Goal: Task Accomplishment & Management: Use online tool/utility

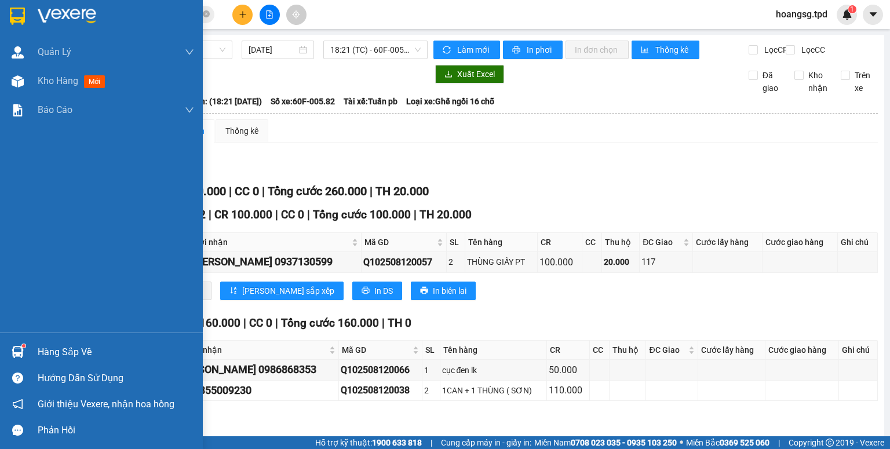
click at [56, 353] on div "Hàng sắp về" at bounding box center [116, 351] width 156 height 17
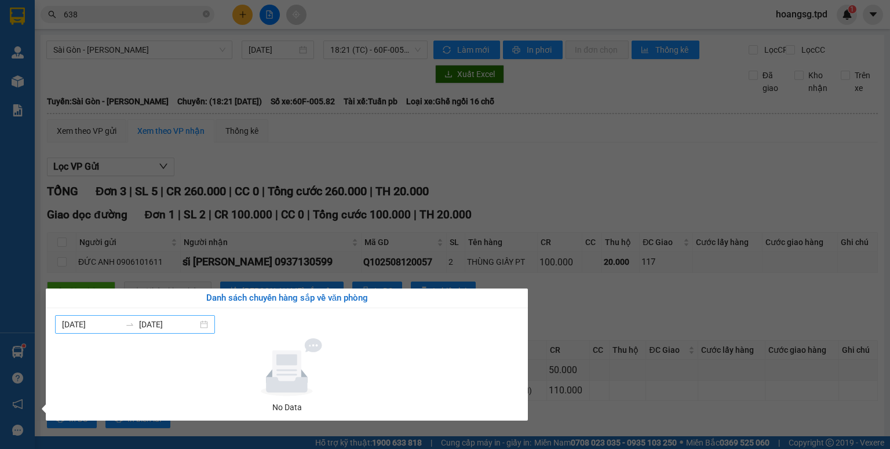
click at [144, 326] on input "[DATE]" at bounding box center [168, 324] width 58 height 13
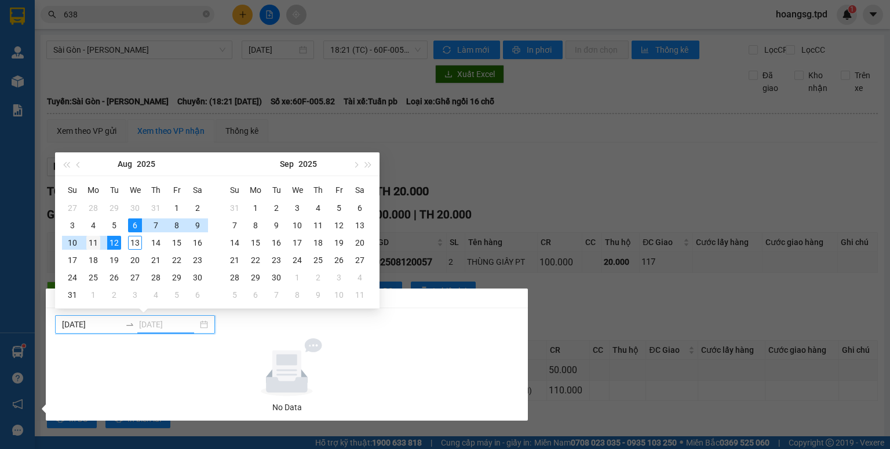
type input "[DATE]"
click at [90, 242] on div "11" at bounding box center [93, 243] width 14 height 14
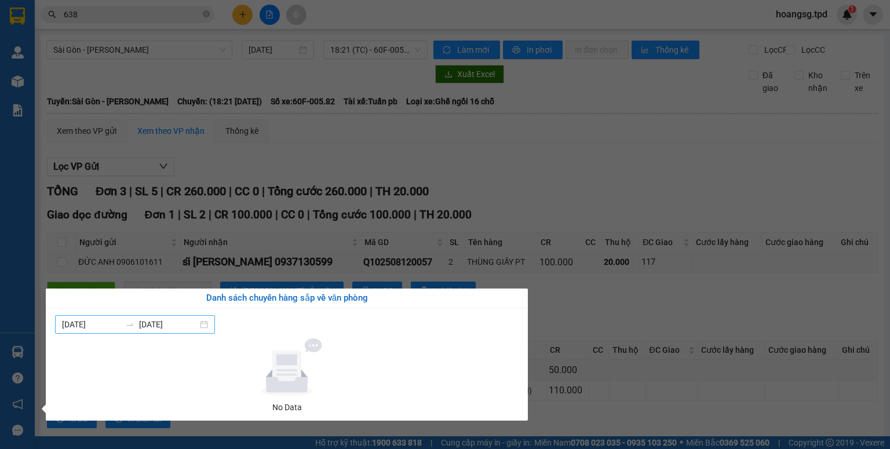
click at [145, 322] on input "[DATE]" at bounding box center [168, 324] width 58 height 13
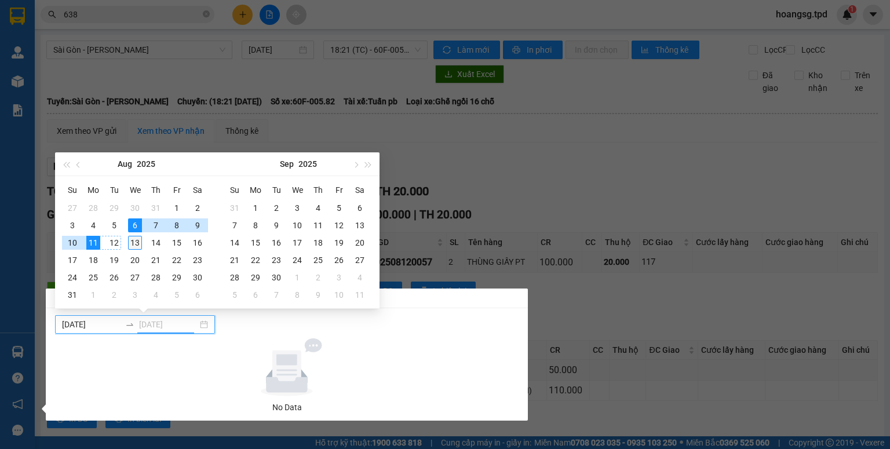
type input "[DATE]"
click at [136, 243] on div "13" at bounding box center [135, 243] width 14 height 14
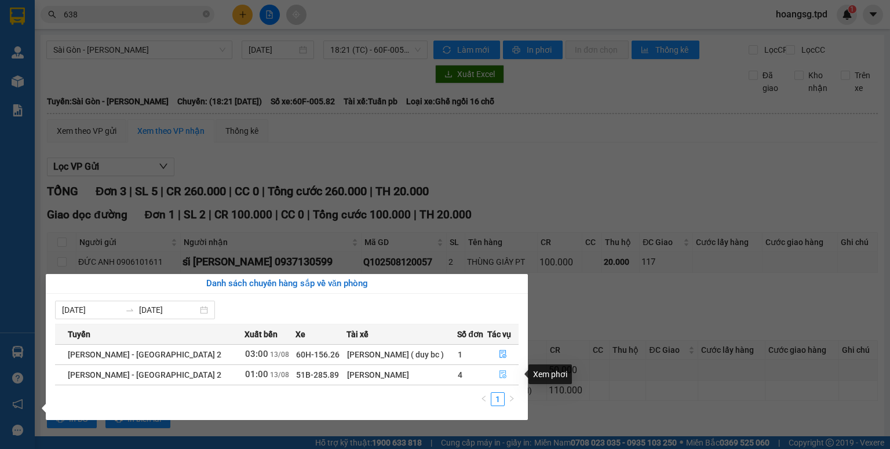
click at [499, 374] on icon "file-done" at bounding box center [502, 375] width 7 height 8
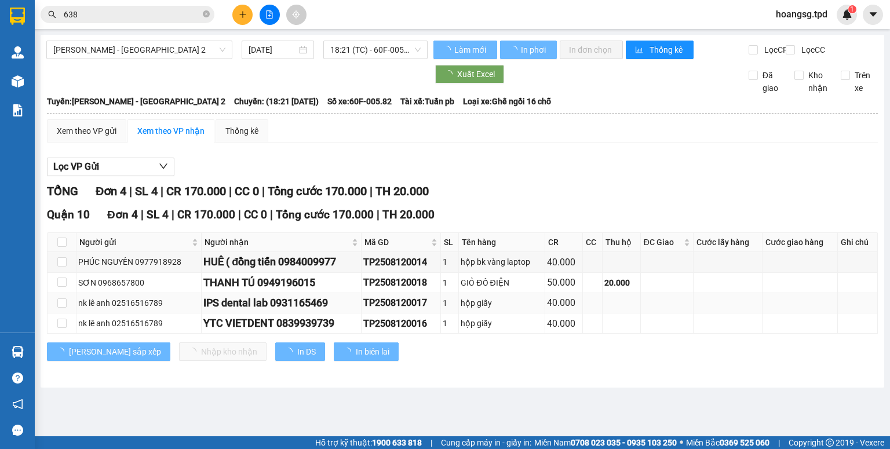
type input "[DATE]"
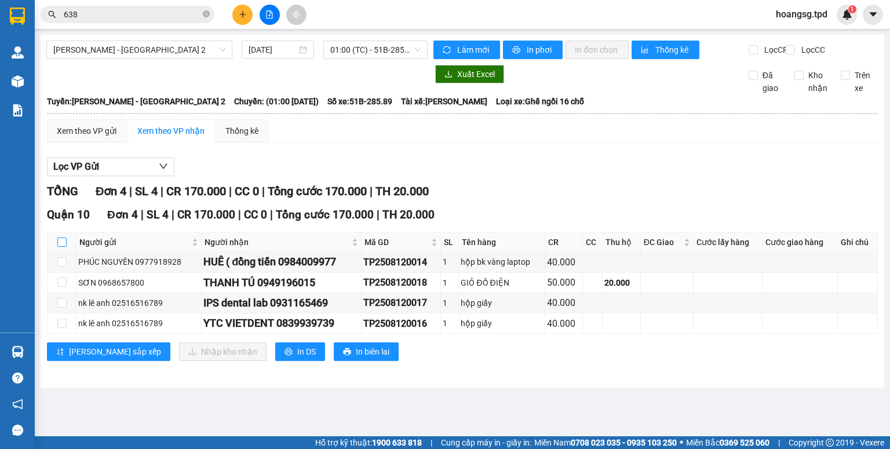
click at [62, 247] on input "checkbox" at bounding box center [61, 241] width 9 height 9
checkbox input "true"
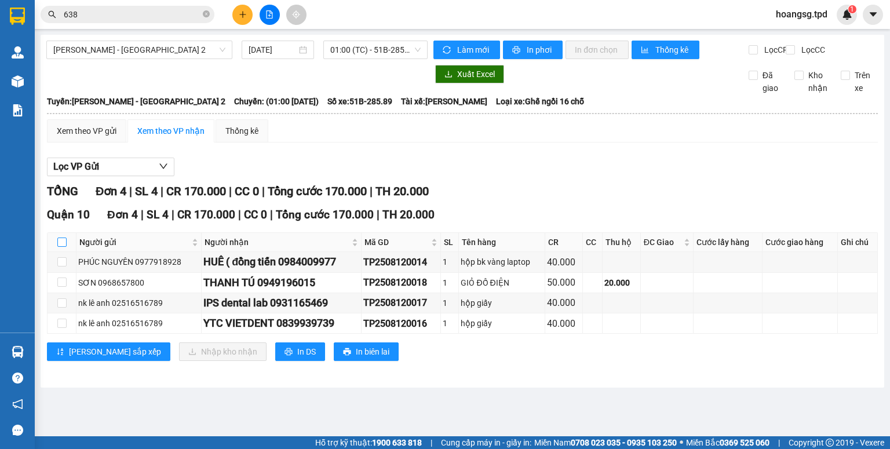
checkbox input "true"
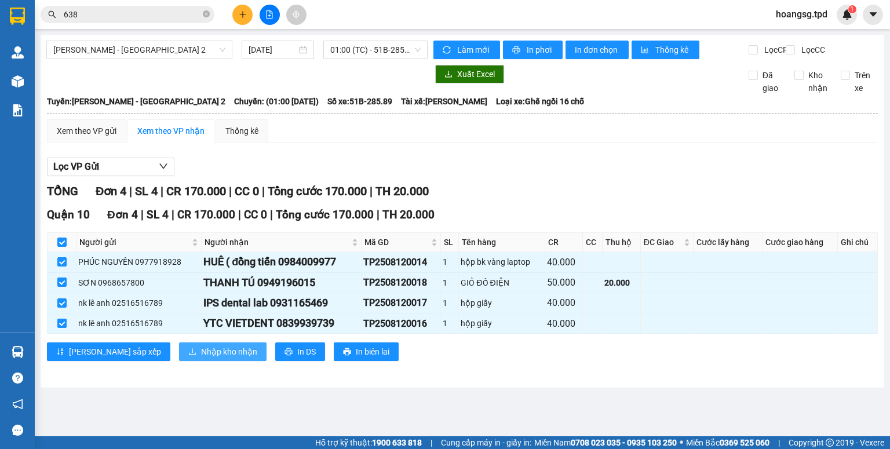
click at [201, 358] on span "Nhập kho nhận" at bounding box center [229, 351] width 56 height 13
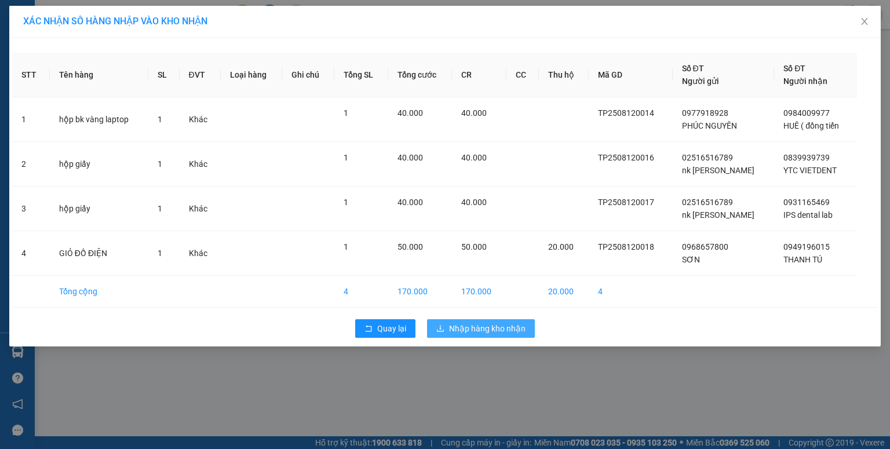
click at [489, 328] on span "Nhập hàng kho nhận" at bounding box center [487, 328] width 76 height 13
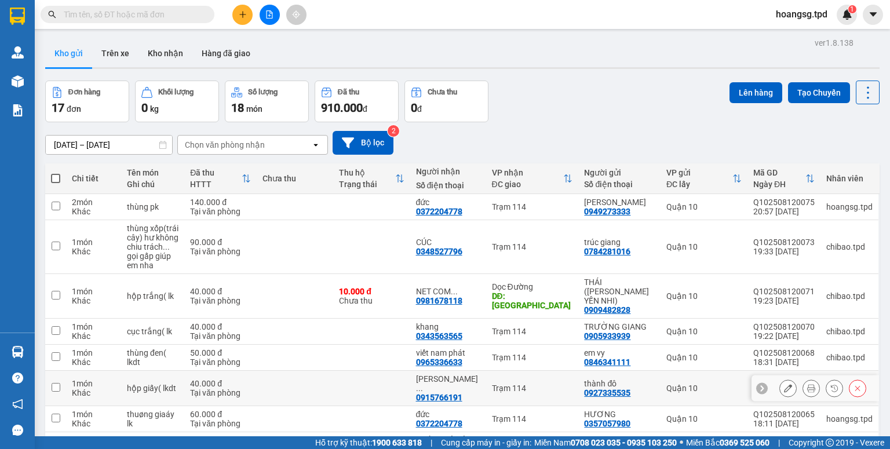
scroll to position [110, 0]
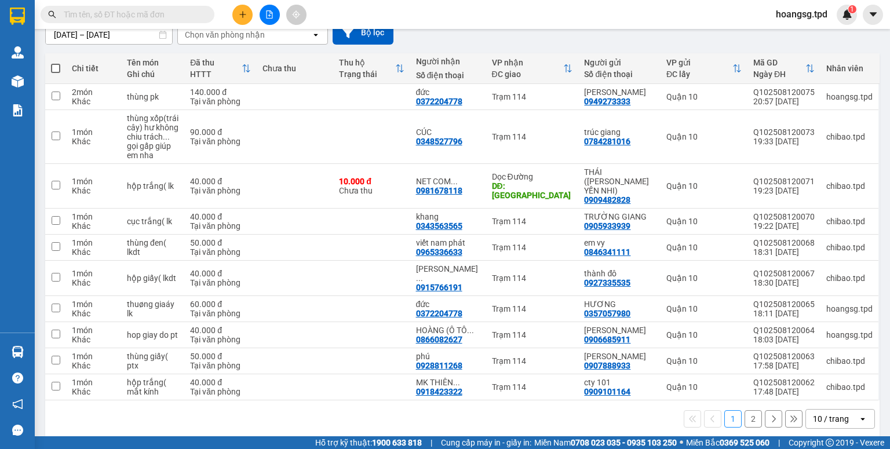
click at [861, 411] on div "open" at bounding box center [866, 418] width 16 height 19
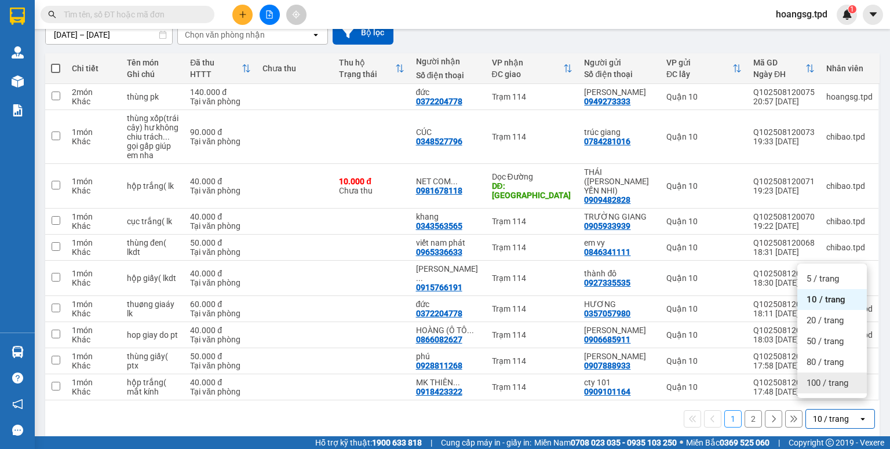
click at [857, 385] on div "100 / trang" at bounding box center [831, 382] width 69 height 21
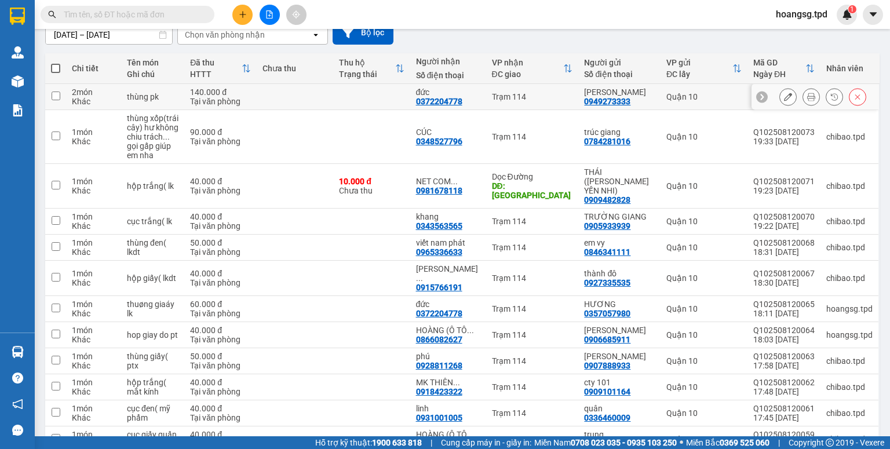
scroll to position [0, 0]
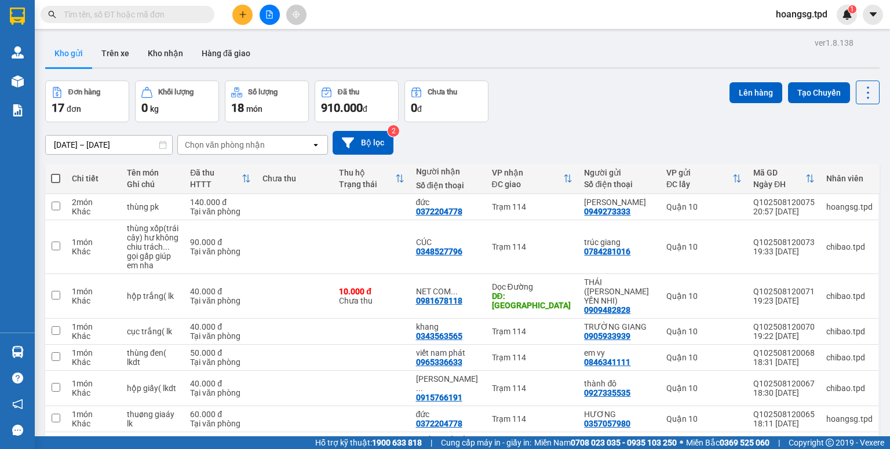
click at [53, 180] on span at bounding box center [55, 178] width 9 height 9
click at [56, 173] on input "checkbox" at bounding box center [56, 173] width 0 height 0
checkbox input "true"
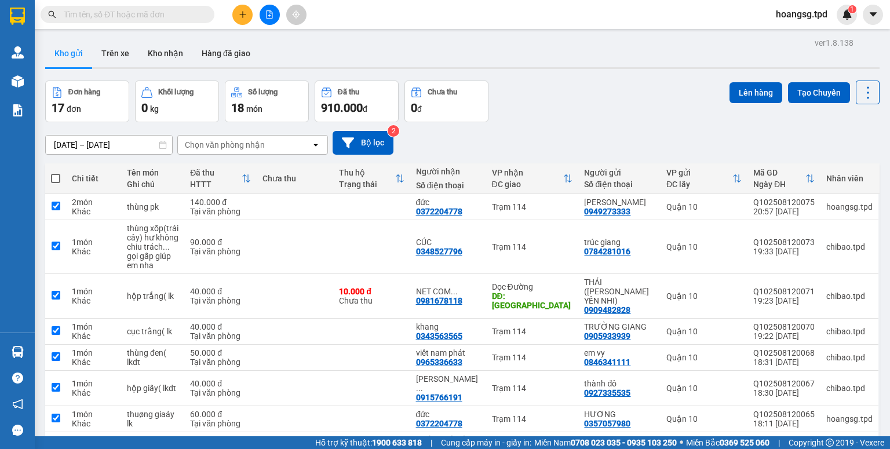
checkbox input "true"
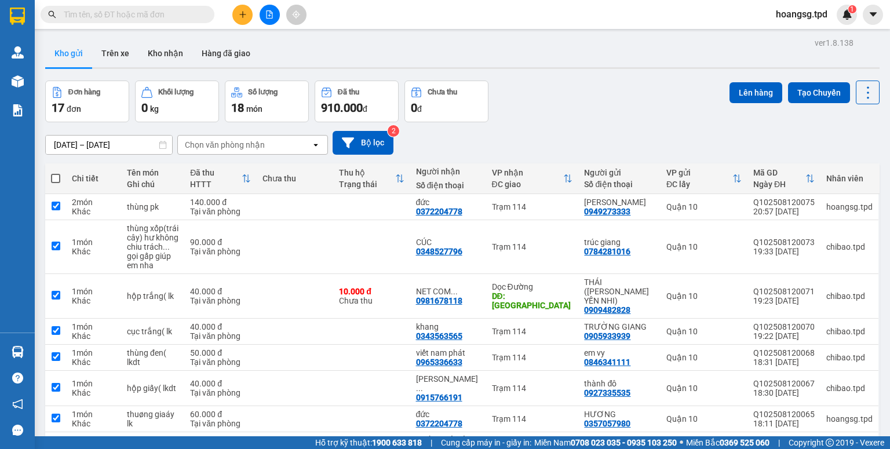
checkbox input "true"
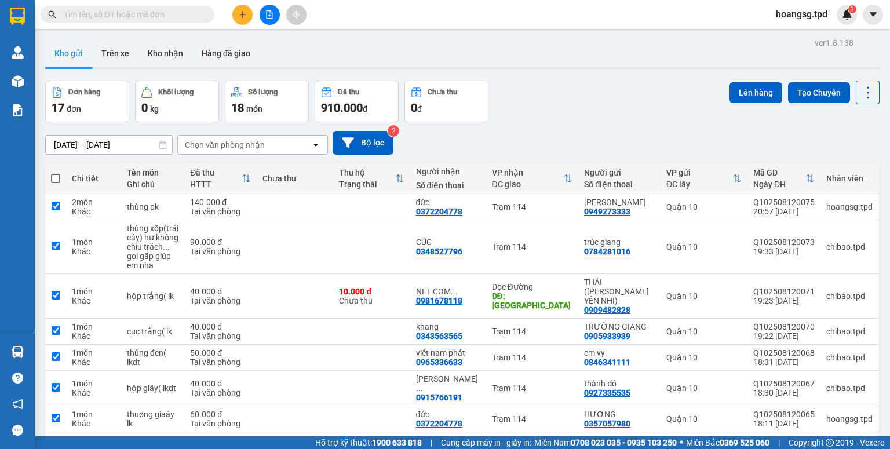
checkbox input "true"
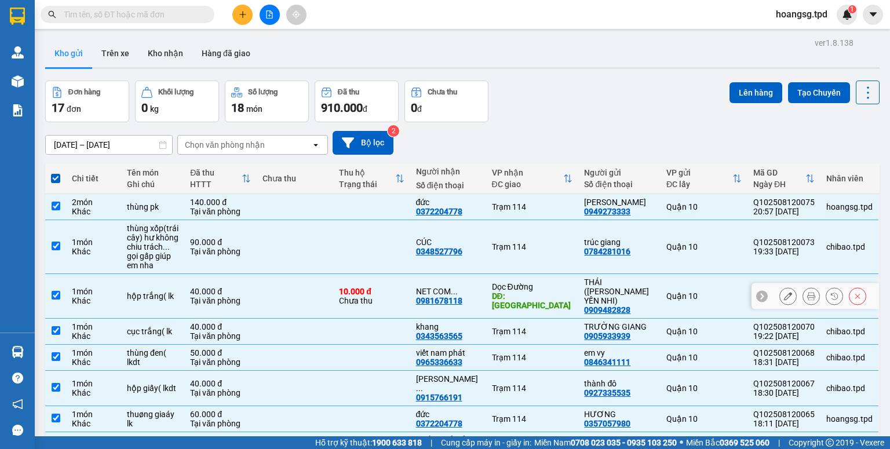
click at [57, 297] on input "checkbox" at bounding box center [56, 295] width 9 height 9
checkbox input "false"
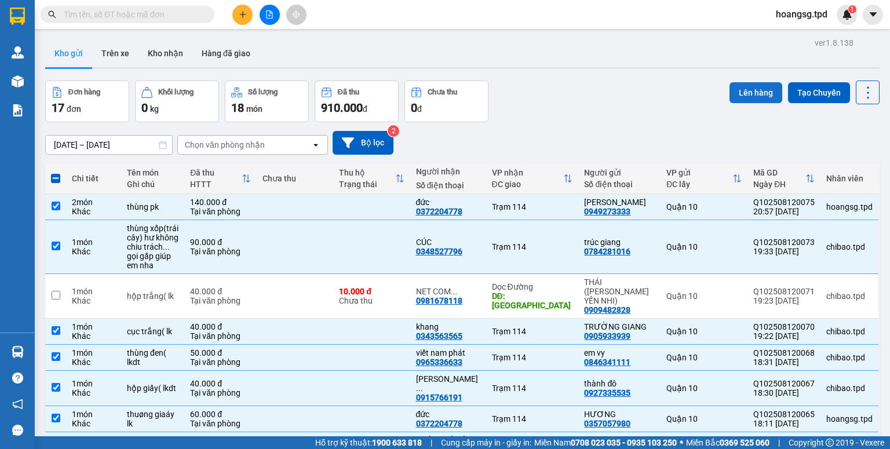
click at [739, 90] on button "Lên hàng" at bounding box center [755, 92] width 53 height 21
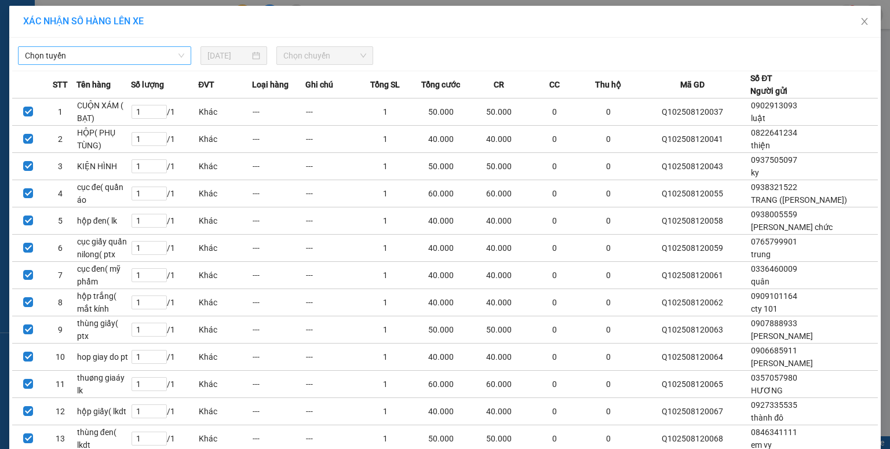
drag, startPoint x: 114, startPoint y: 53, endPoint x: 111, endPoint y: 63, distance: 9.6
click at [113, 56] on span "Chọn tuyến" at bounding box center [104, 55] width 159 height 17
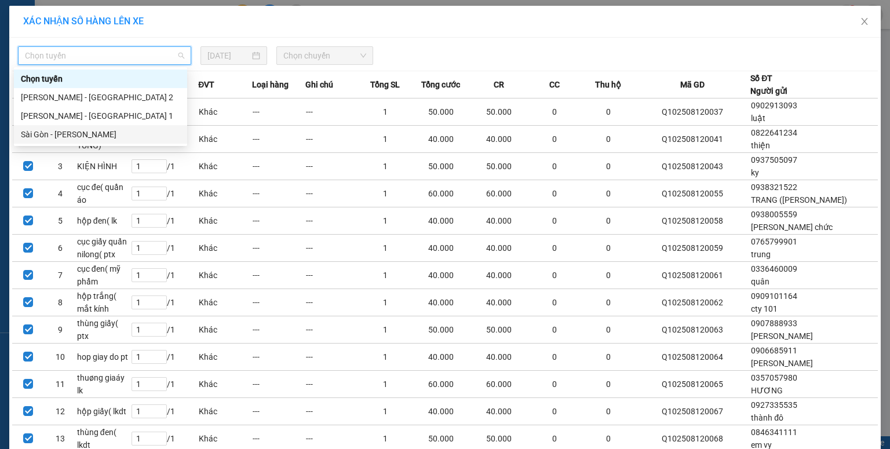
click at [88, 134] on div "Sài Gòn - [PERSON_NAME]" at bounding box center [100, 134] width 159 height 13
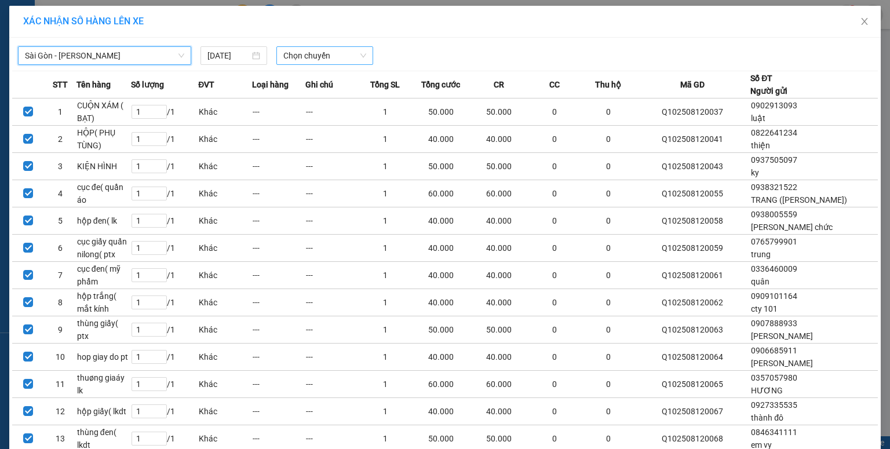
click at [287, 58] on span "Chọn chuyến" at bounding box center [324, 55] width 83 height 17
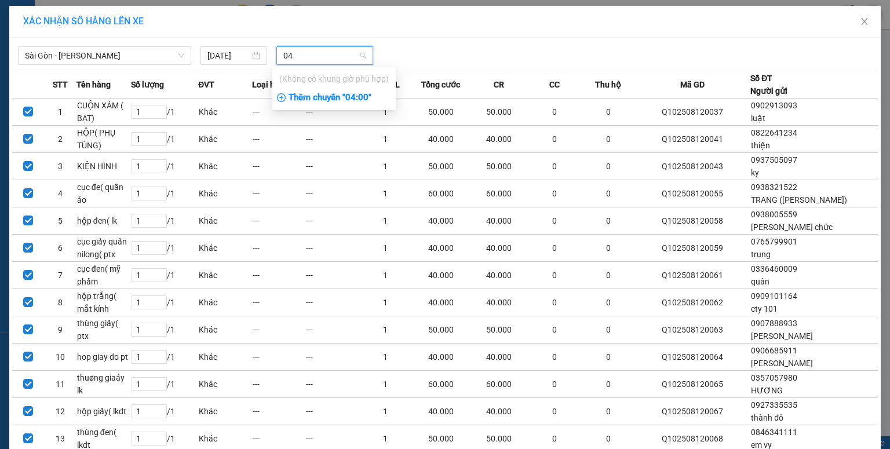
type input "04"
click at [313, 97] on div "Thêm chuyến " 04:00 "" at bounding box center [333, 98] width 123 height 20
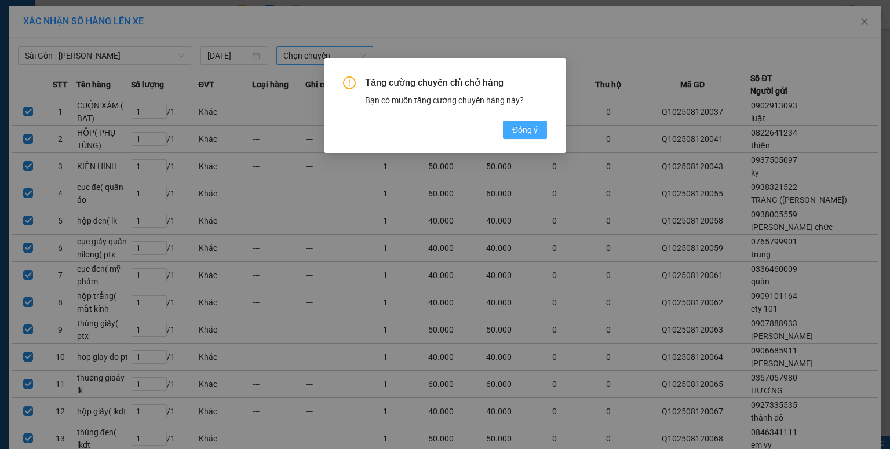
click at [517, 124] on span "Đồng ý" at bounding box center [524, 129] width 25 height 13
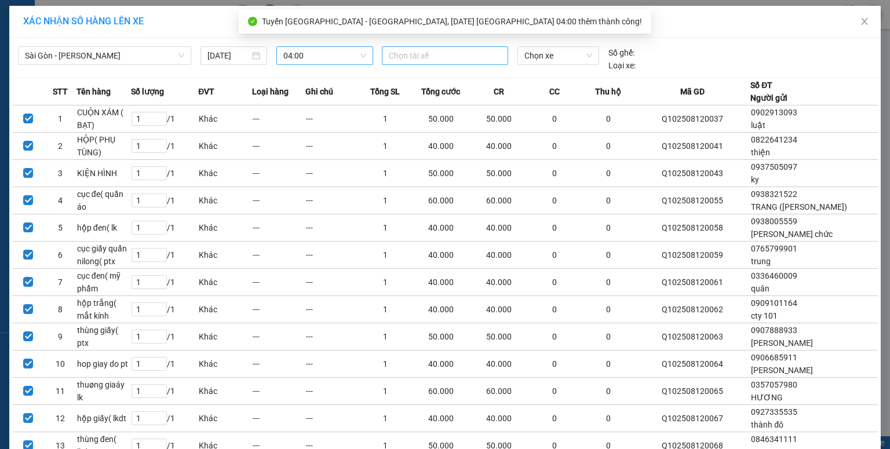
click at [442, 53] on div at bounding box center [445, 56] width 120 height 14
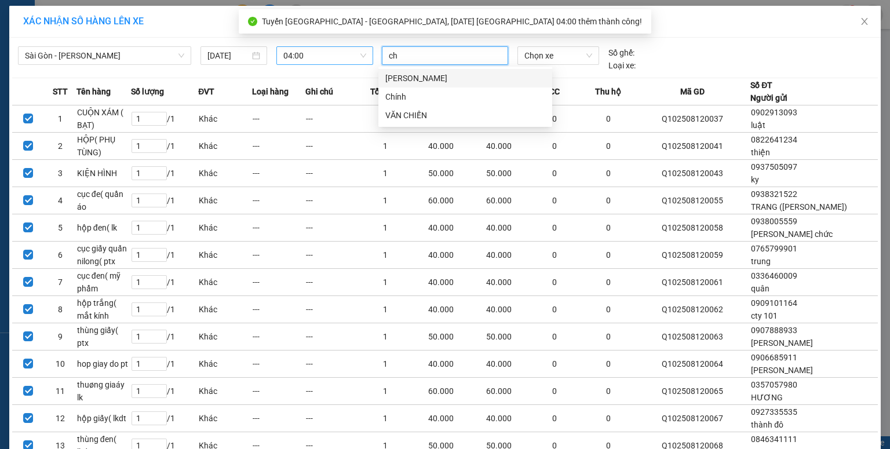
type input "chi"
drag, startPoint x: 445, startPoint y: 83, endPoint x: 509, endPoint y: 59, distance: 68.7
click at [445, 83] on div "[PERSON_NAME]" at bounding box center [465, 78] width 160 height 13
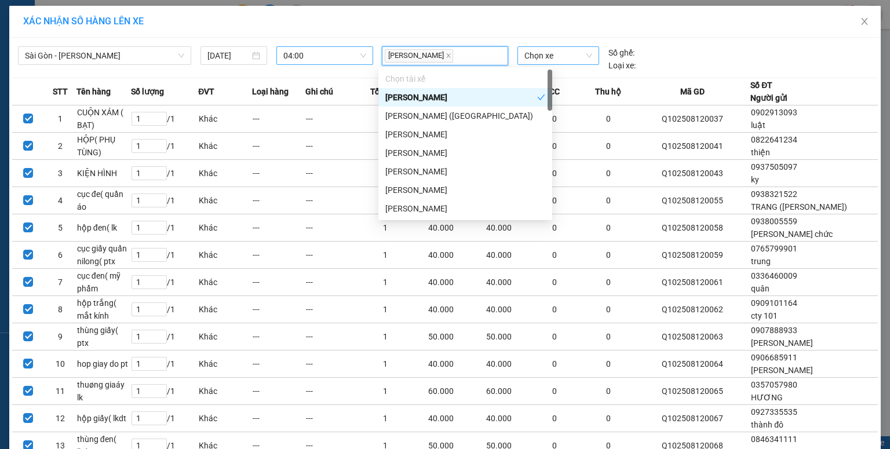
click at [546, 55] on span "Chọn xe" at bounding box center [557, 55] width 67 height 17
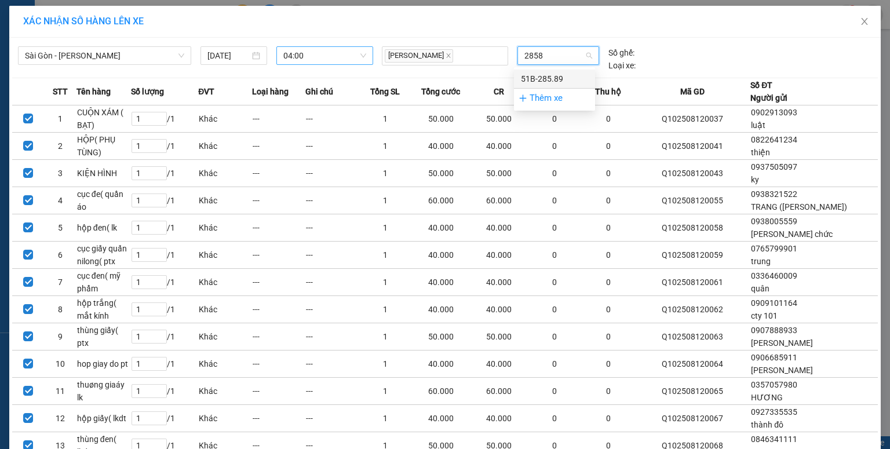
type input "28589"
click at [547, 72] on div "51B-285.89" at bounding box center [554, 78] width 81 height 19
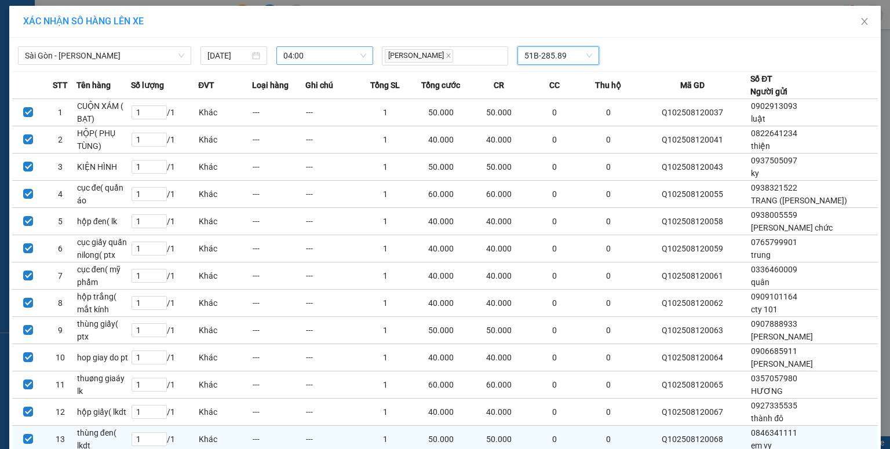
scroll to position [199, 0]
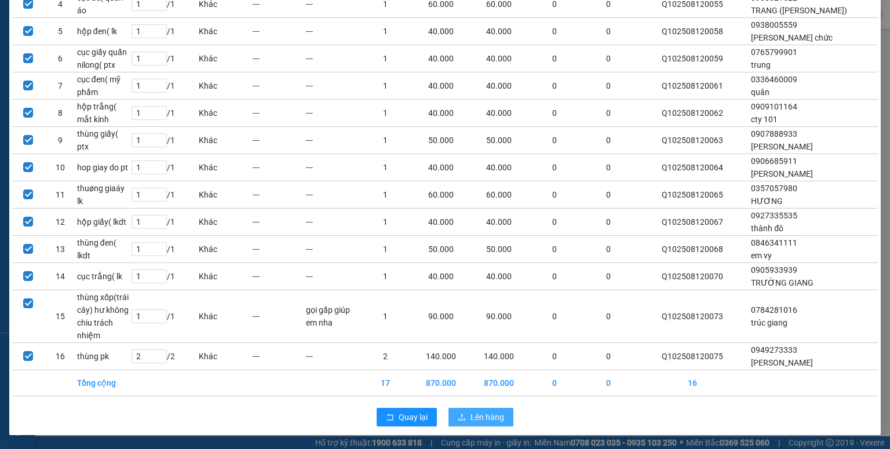
click at [482, 419] on span "Lên hàng" at bounding box center [487, 417] width 34 height 13
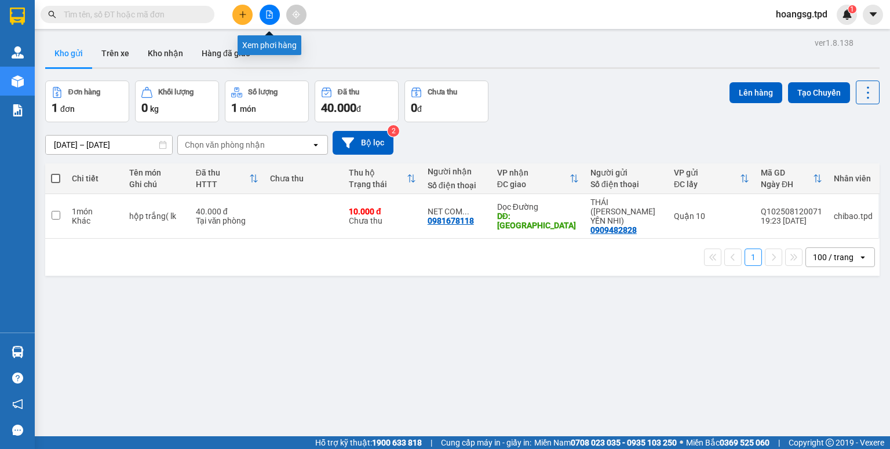
click at [269, 19] on button at bounding box center [269, 15] width 20 height 20
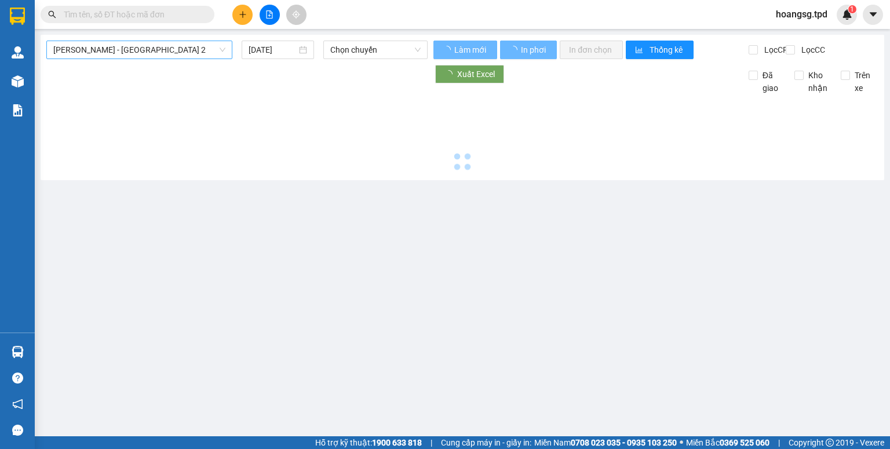
type input "[DATE]"
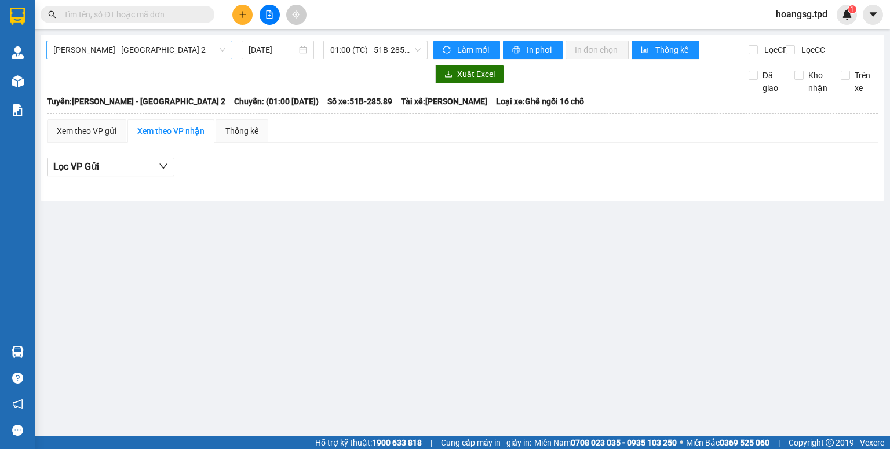
click at [189, 51] on span "[PERSON_NAME] - [GEOGRAPHIC_DATA] 2" at bounding box center [139, 49] width 172 height 17
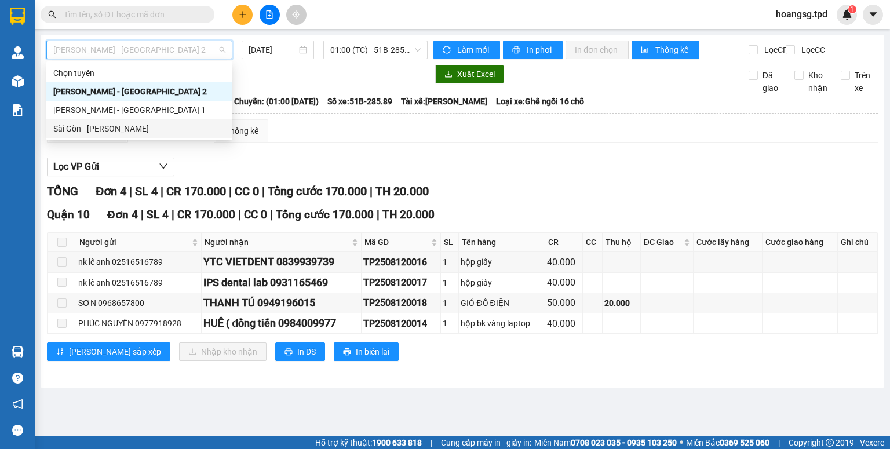
click at [156, 128] on div "Sài Gòn - [PERSON_NAME]" at bounding box center [139, 128] width 172 height 13
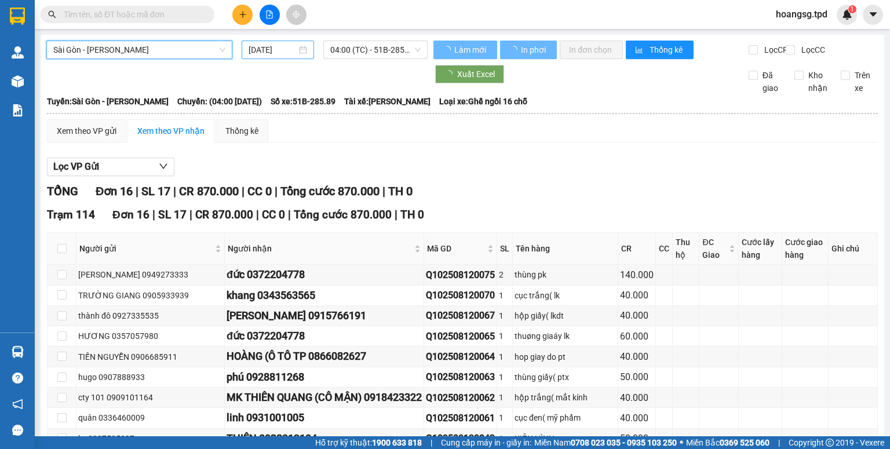
click at [259, 54] on input "[DATE]" at bounding box center [271, 49] width 47 height 13
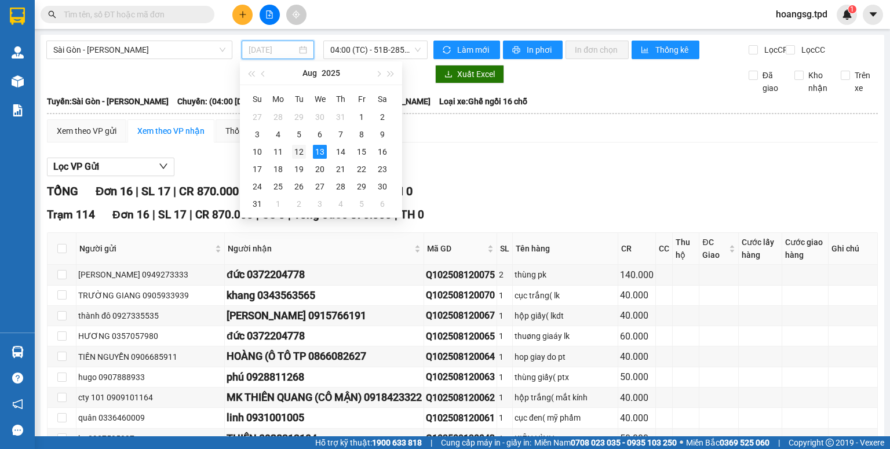
click at [296, 152] on div "12" at bounding box center [299, 152] width 14 height 14
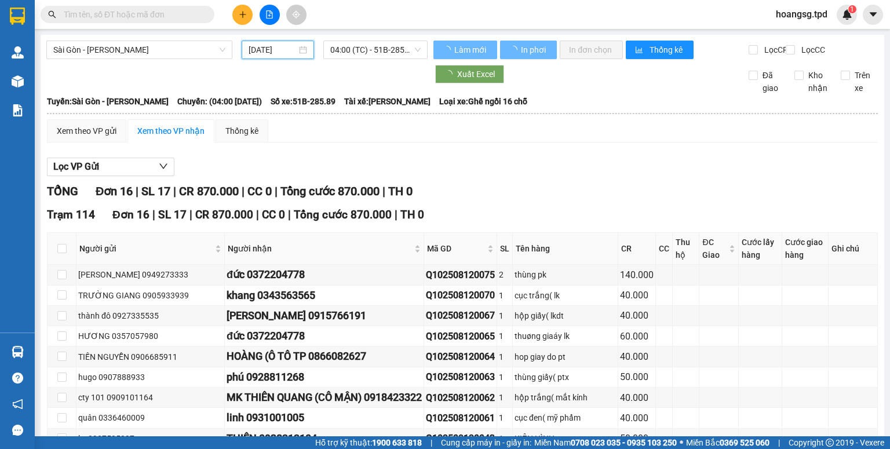
type input "[DATE]"
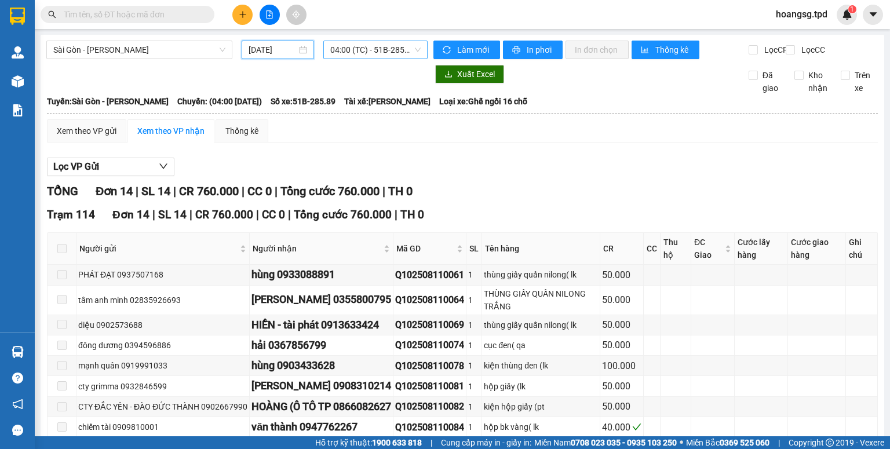
click at [371, 54] on span "04:00 (TC) - 51B-285.89" at bounding box center [375, 49] width 91 height 17
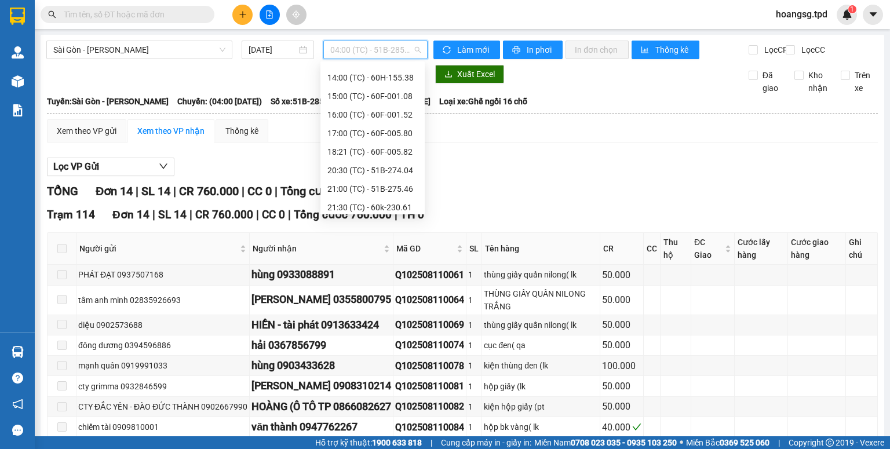
scroll to position [241, 0]
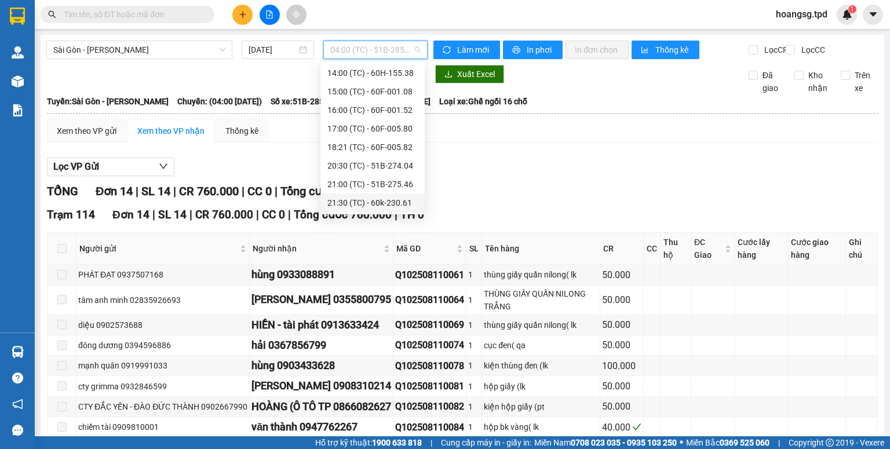
click at [379, 201] on div "21:30 (TC) - 60k-230.61" at bounding box center [372, 202] width 90 height 13
